Goal: Information Seeking & Learning: Learn about a topic

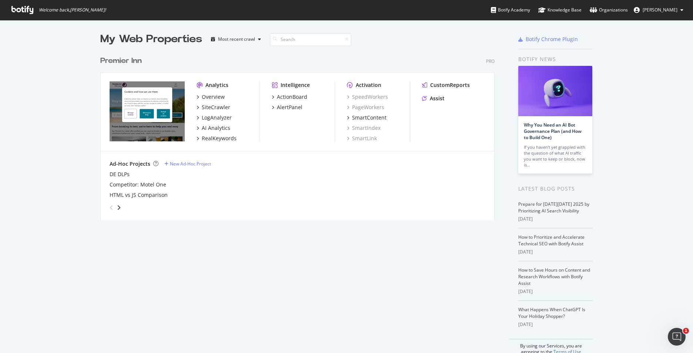
click at [140, 104] on img "grid" at bounding box center [147, 111] width 75 height 60
click at [208, 98] on div "Overview" at bounding box center [213, 96] width 23 height 7
